Goal: Check status

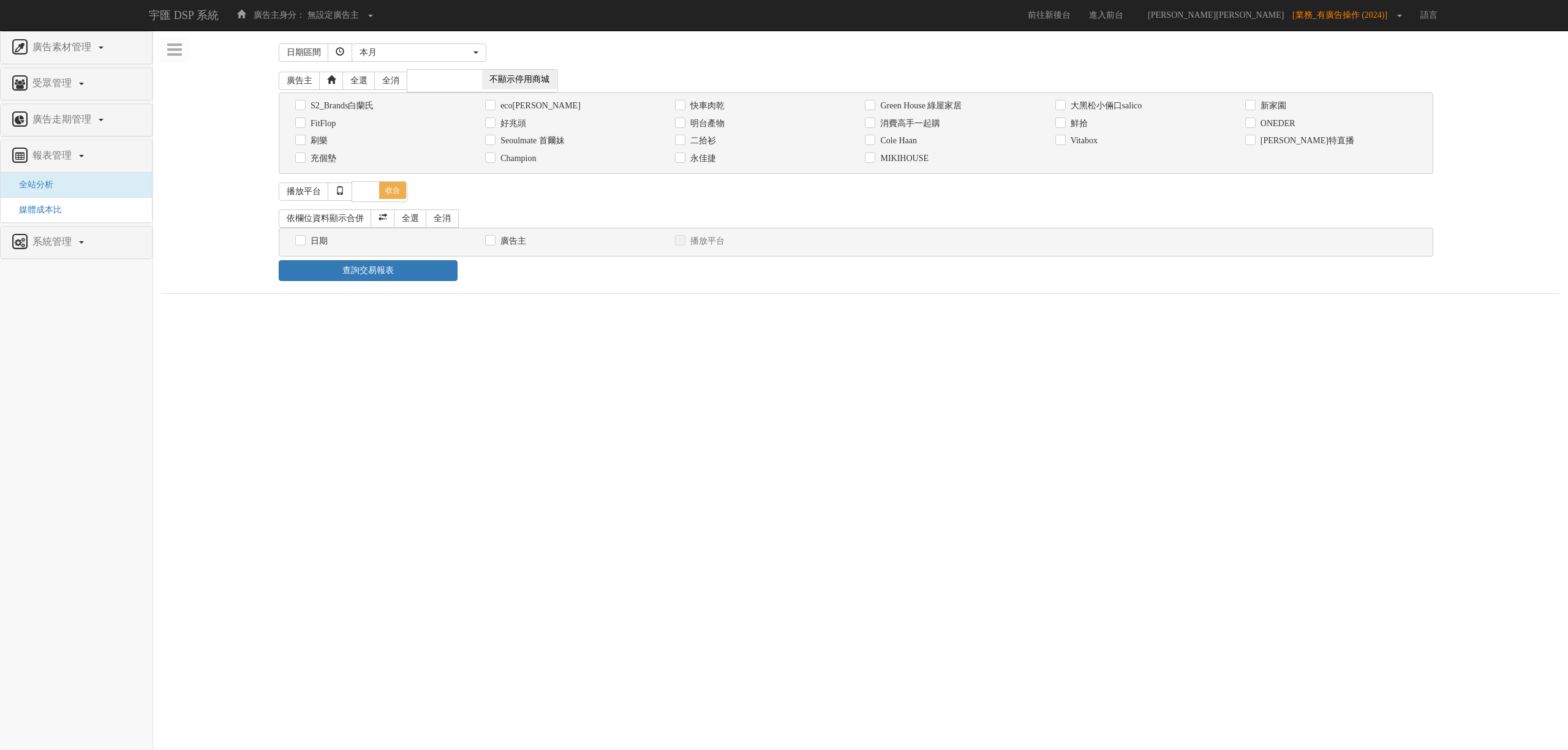
click at [923, 124] on label "消費高手一起購" at bounding box center [908, 124] width 63 height 12
click at [873, 124] on input "消費高手一起購" at bounding box center [868, 123] width 8 height 8
checkbox input "true"
click at [464, 61] on button "本月" at bounding box center [419, 53] width 135 height 18
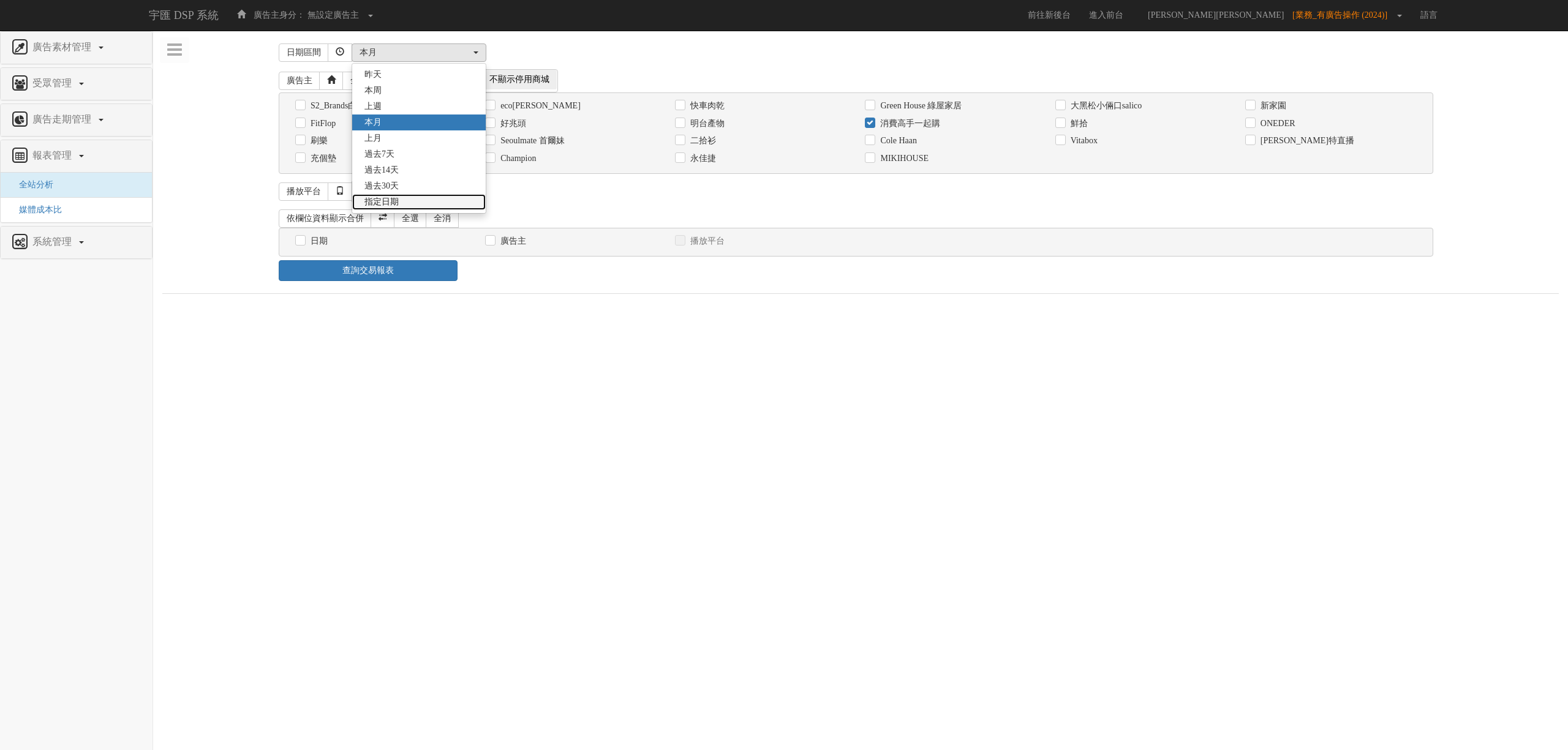
click at [412, 204] on link "指定日期" at bounding box center [419, 202] width 133 height 16
select select "Custom"
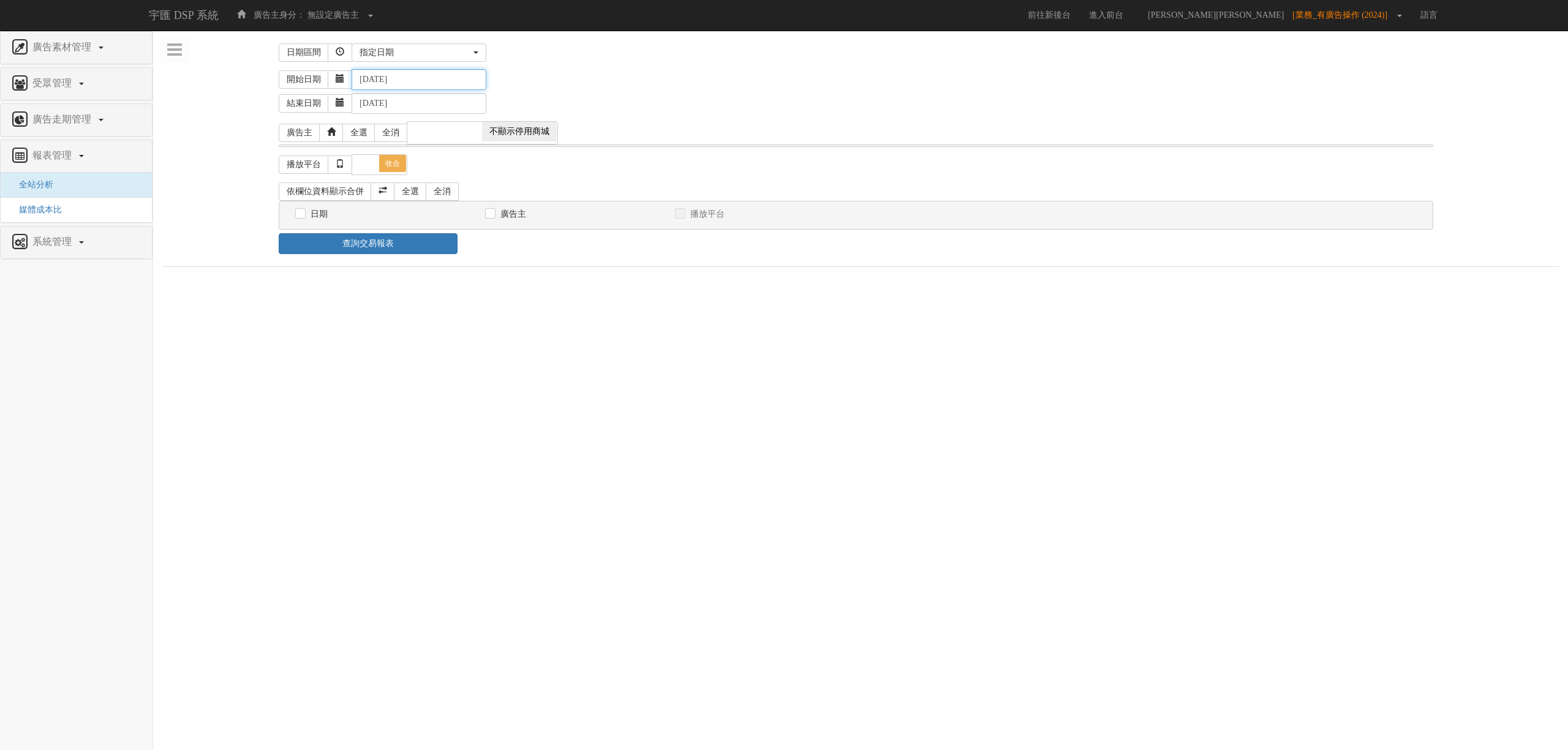
click at [387, 73] on input "[DATE]" at bounding box center [419, 79] width 135 height 21
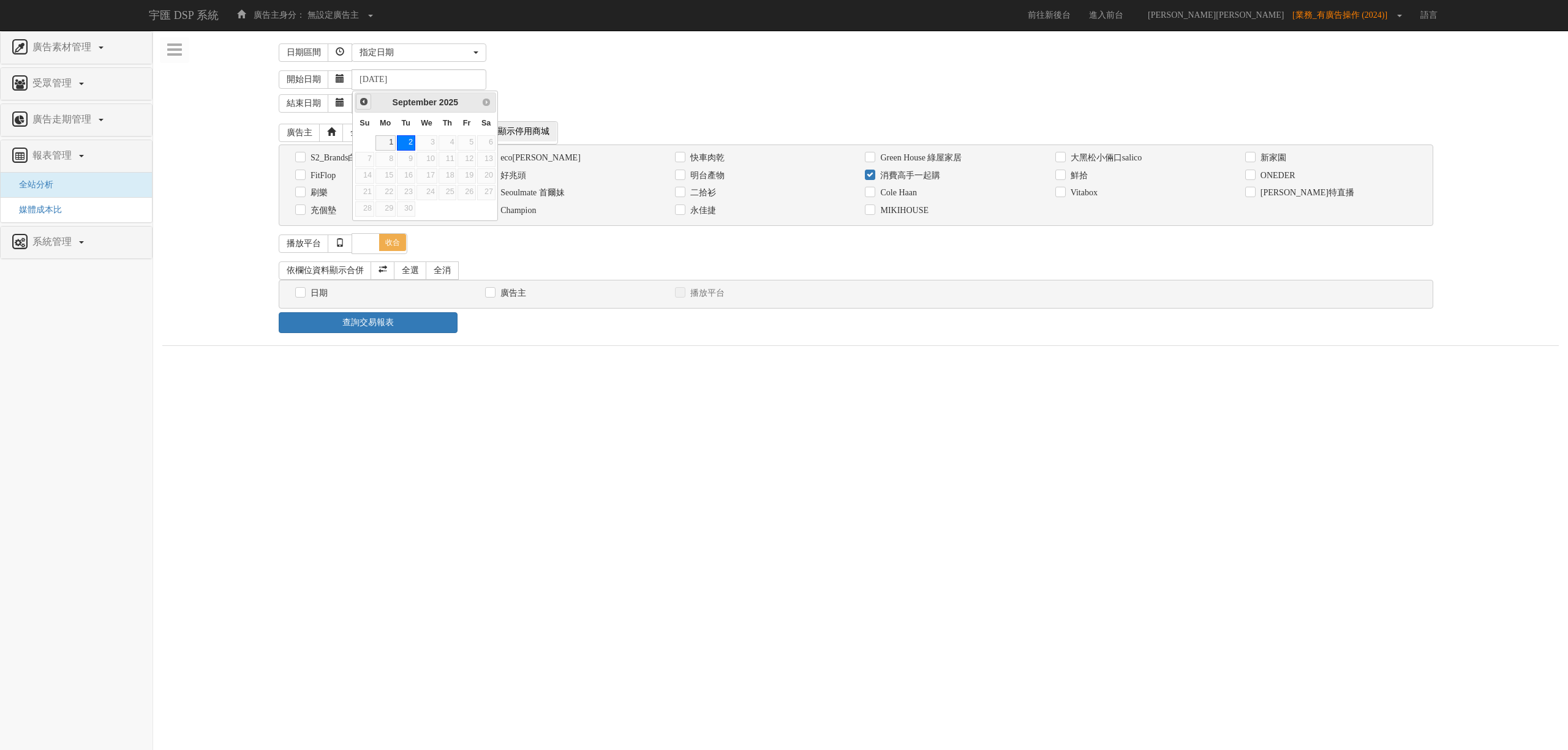
click at [363, 106] on span "Prev" at bounding box center [364, 101] width 10 height 10
click at [488, 103] on span "Next" at bounding box center [486, 101] width 10 height 10
click at [370, 140] on link "1" at bounding box center [364, 143] width 18 height 15
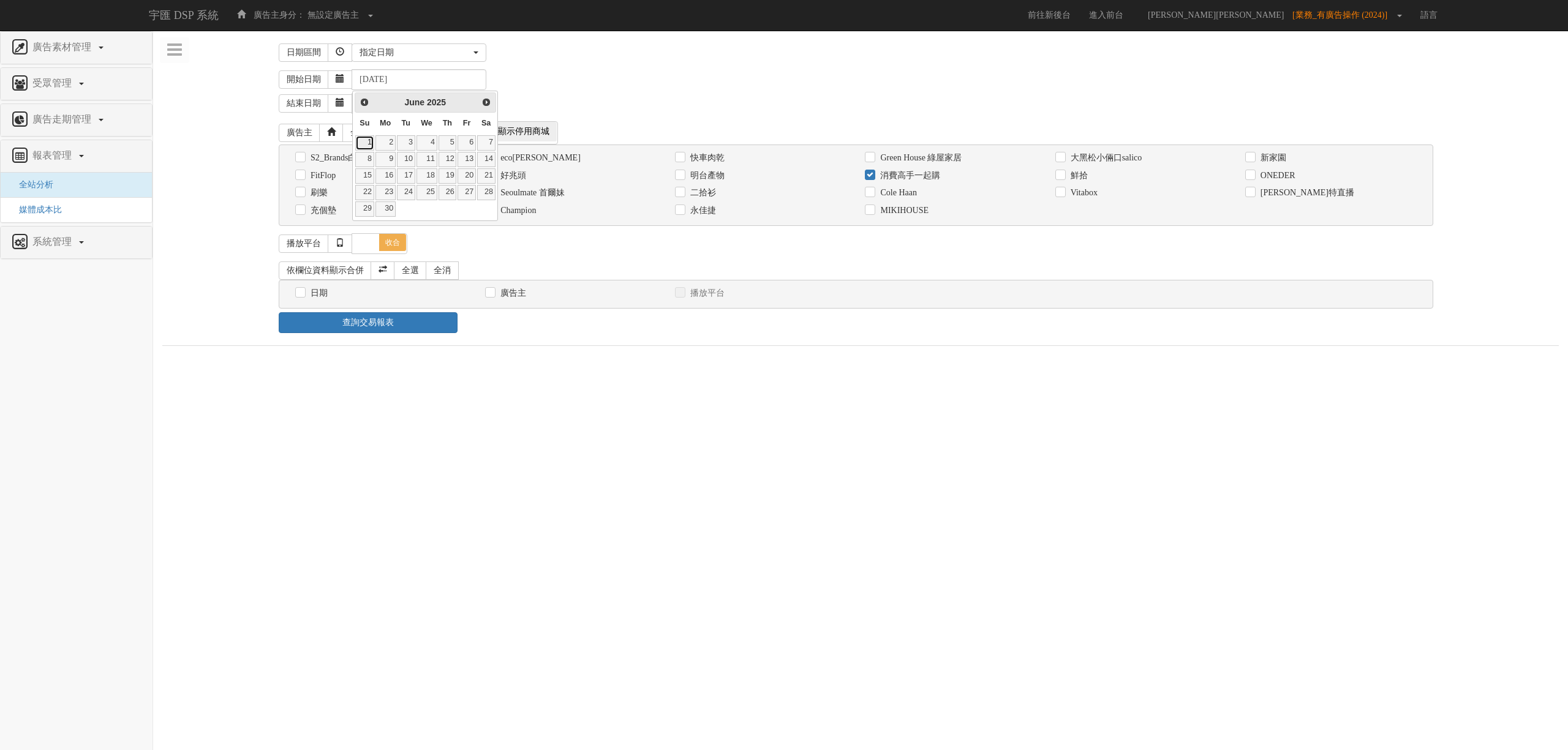
type input "2025-06-01"
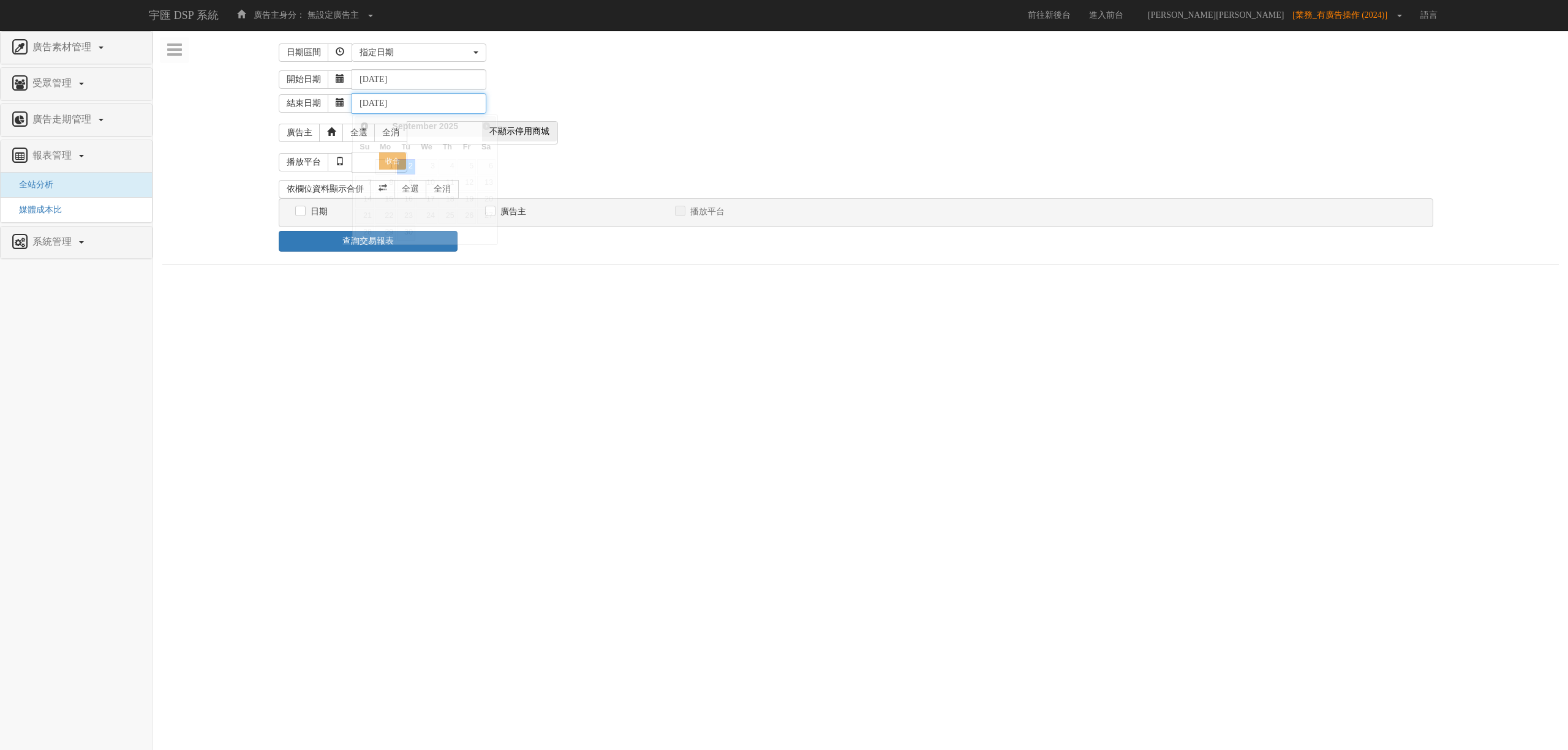
click at [413, 106] on input "[DATE]" at bounding box center [419, 103] width 135 height 21
click at [371, 127] on link "Prev" at bounding box center [364, 126] width 15 height 15
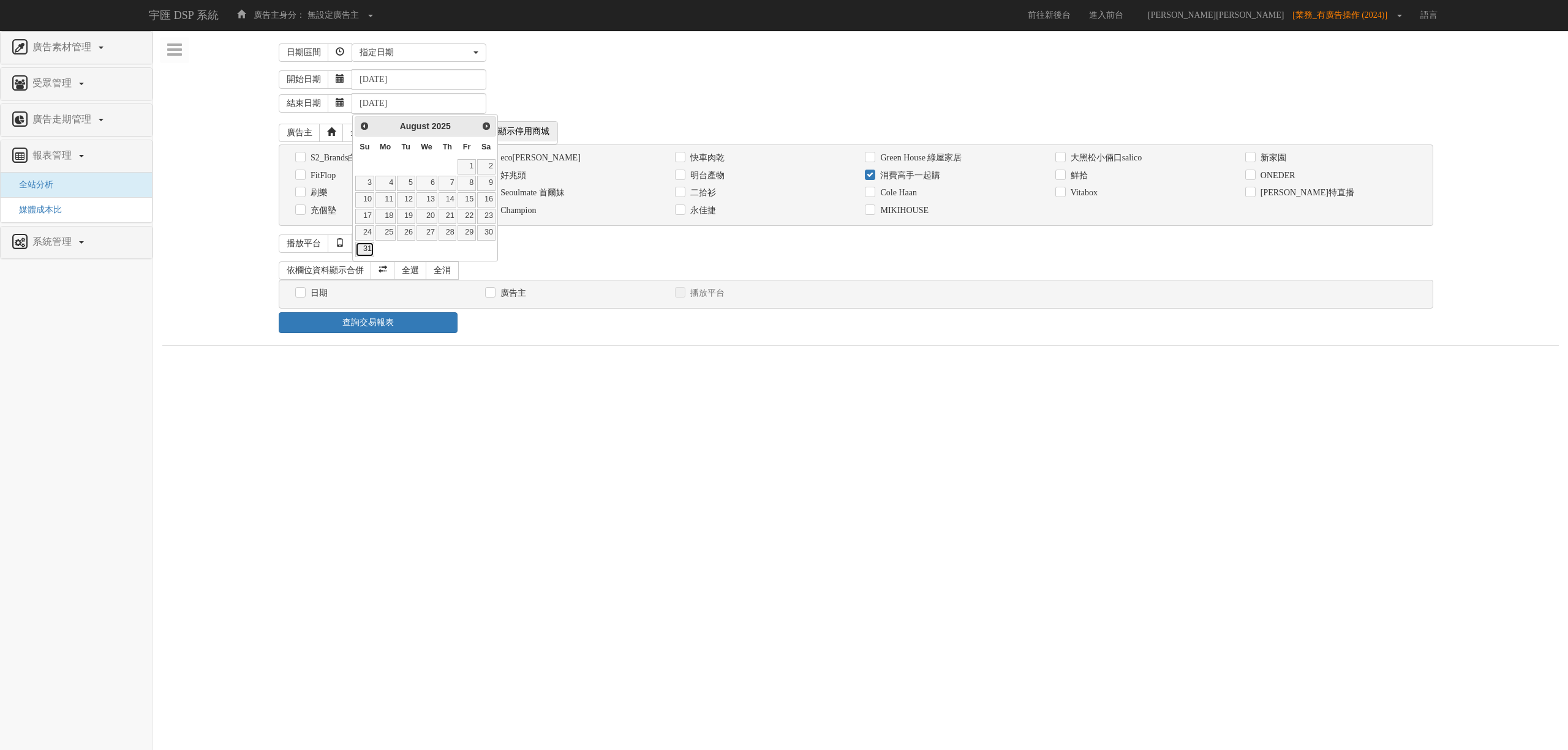
click at [366, 249] on link "31" at bounding box center [364, 249] width 18 height 15
type input "2025-08-31"
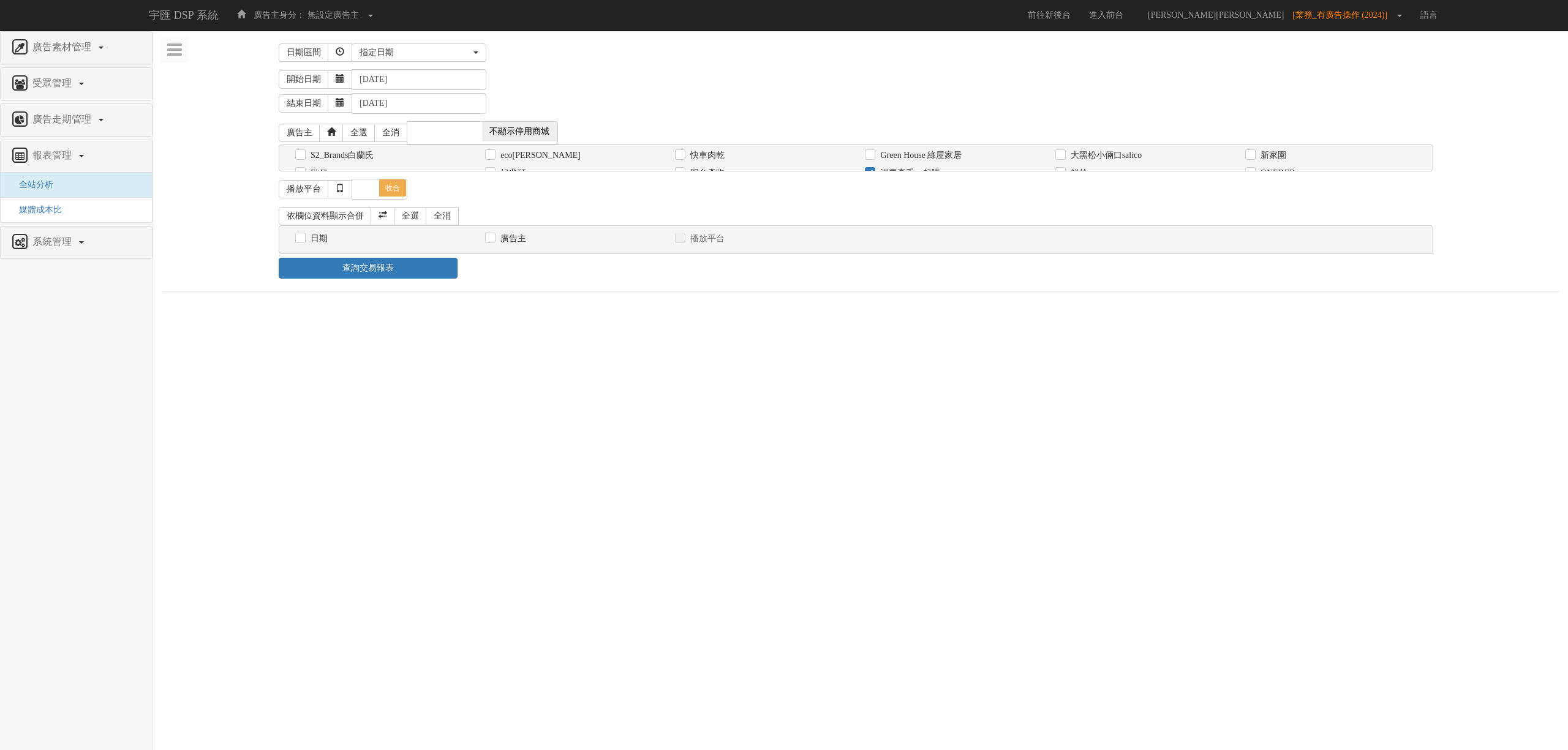
click at [668, 304] on html "宇匯 DSP 系統 廣告主身分： 無設定廣告主 無設定廣告主 [101] S2_Brands白蘭氏 [177] 南法香頌 [270] 神腦 [364] eco…" at bounding box center [784, 152] width 1568 height 304
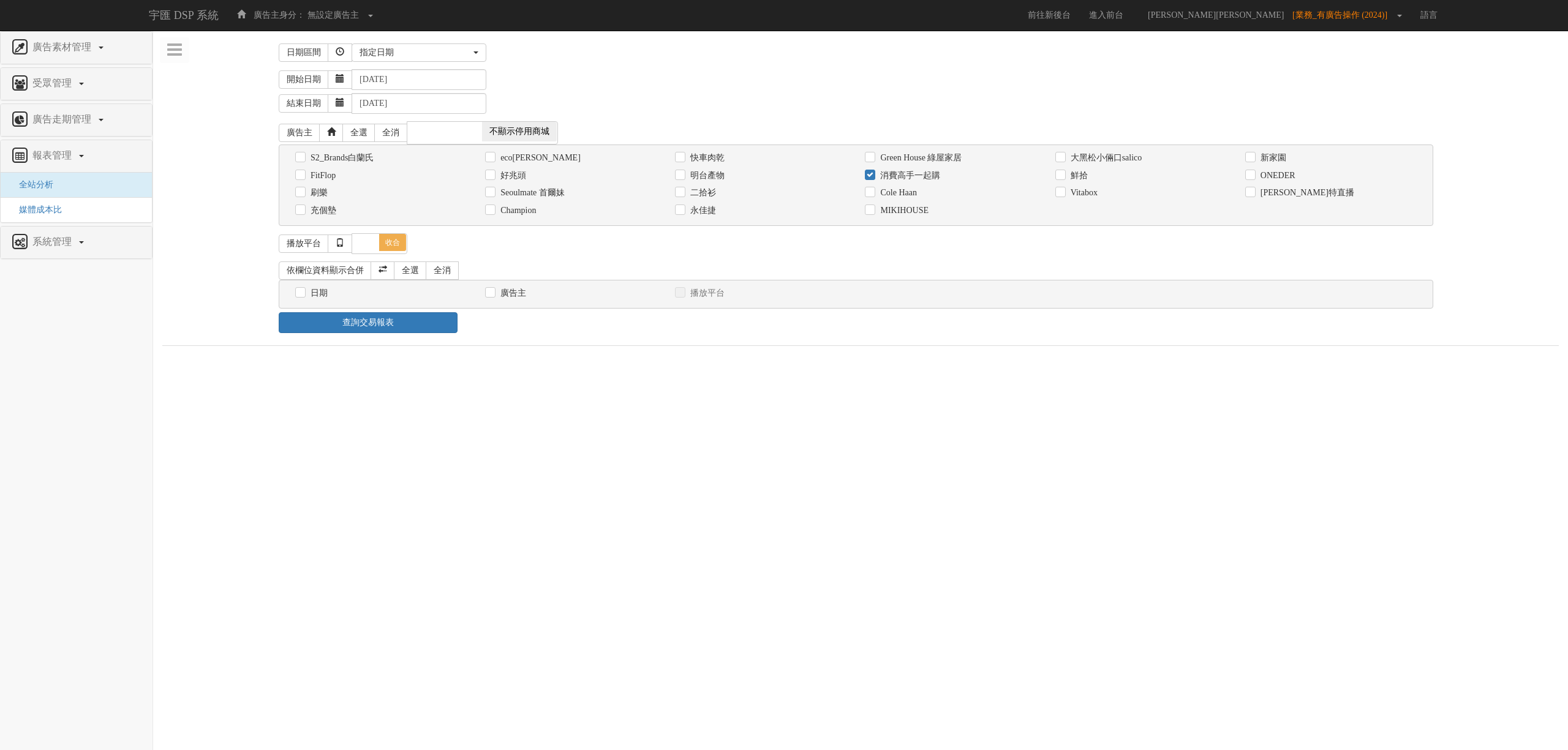
click at [326, 298] on label "日期" at bounding box center [318, 293] width 20 height 12
click at [303, 297] on input "日期" at bounding box center [299, 293] width 8 height 8
checkbox input "true"
click at [719, 367] on html "宇匯 DSP 系統 廣告主身分： 無設定廣告主 無設定廣告主 [101] S2_Brands白蘭氏 [177] 南法香頌 [270] 神腦 [364] eco…" at bounding box center [784, 183] width 1568 height 367
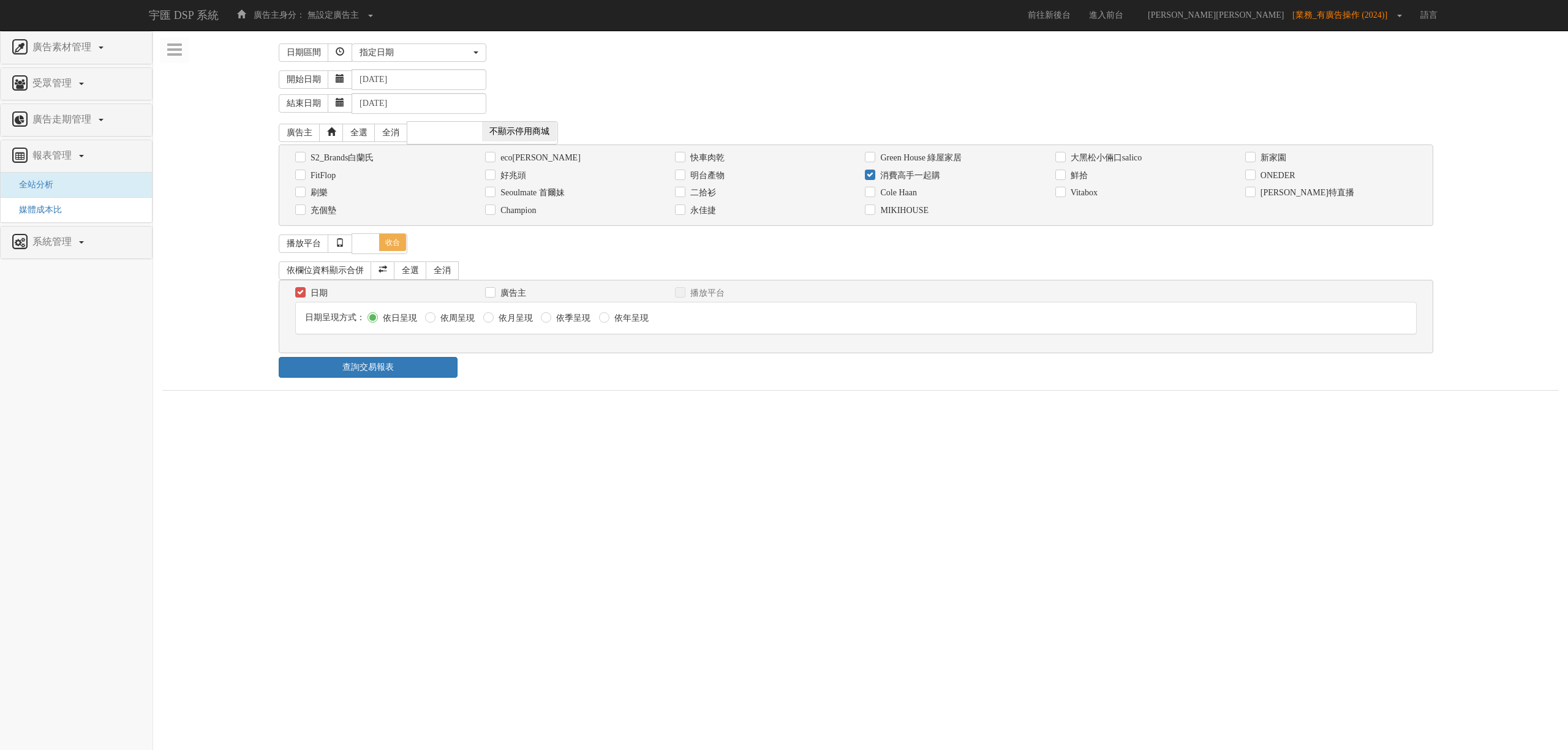
click at [522, 323] on label "依月呈現" at bounding box center [514, 318] width 38 height 12
click at [491, 322] on input "依月呈現" at bounding box center [487, 318] width 8 height 8
radio input "true"
click at [403, 369] on link "查詢交易報表" at bounding box center [368, 367] width 179 height 21
click at [596, 412] on ul "報表 1 - ×" at bounding box center [861, 403] width 1396 height 26
